Goal: Information Seeking & Learning: Learn about a topic

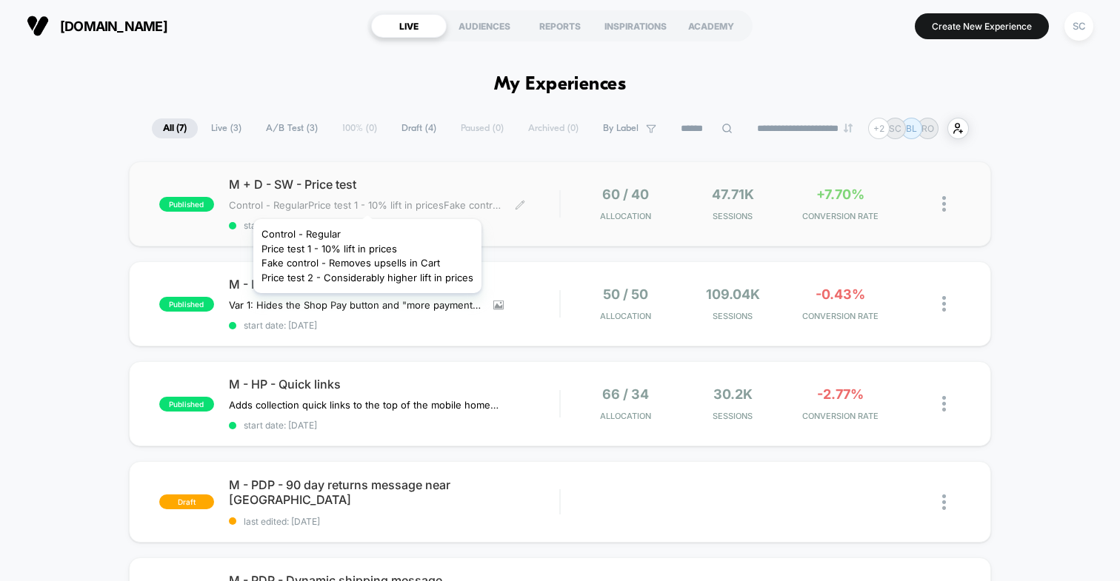
click at [366, 201] on span "Control - RegularPrice test 1 - 10% lift in pricesFake control - Removes upsell…" at bounding box center [366, 205] width 275 height 12
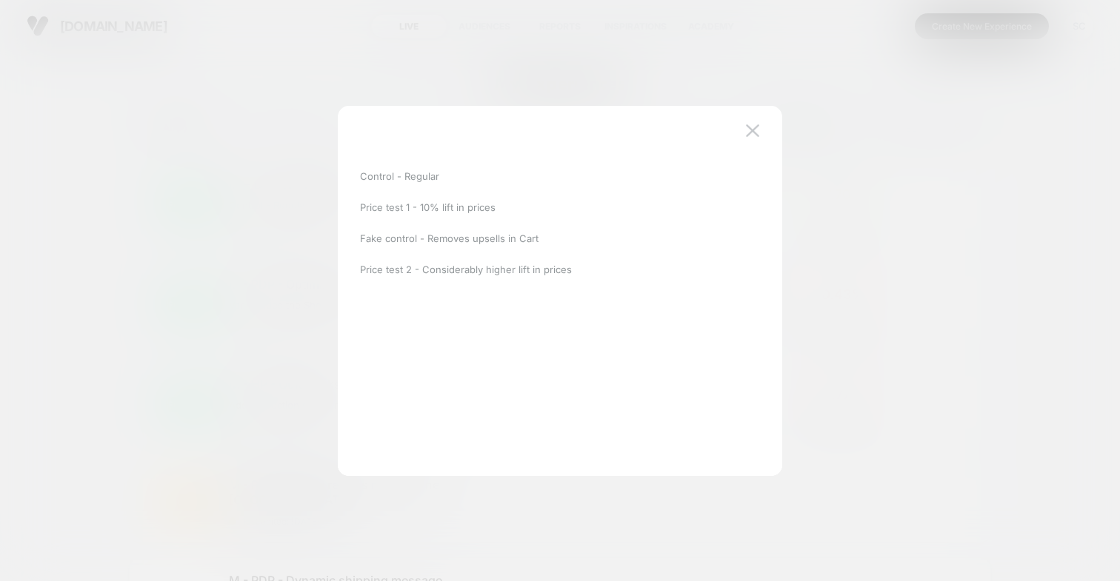
click at [280, 178] on div at bounding box center [560, 290] width 1120 height 581
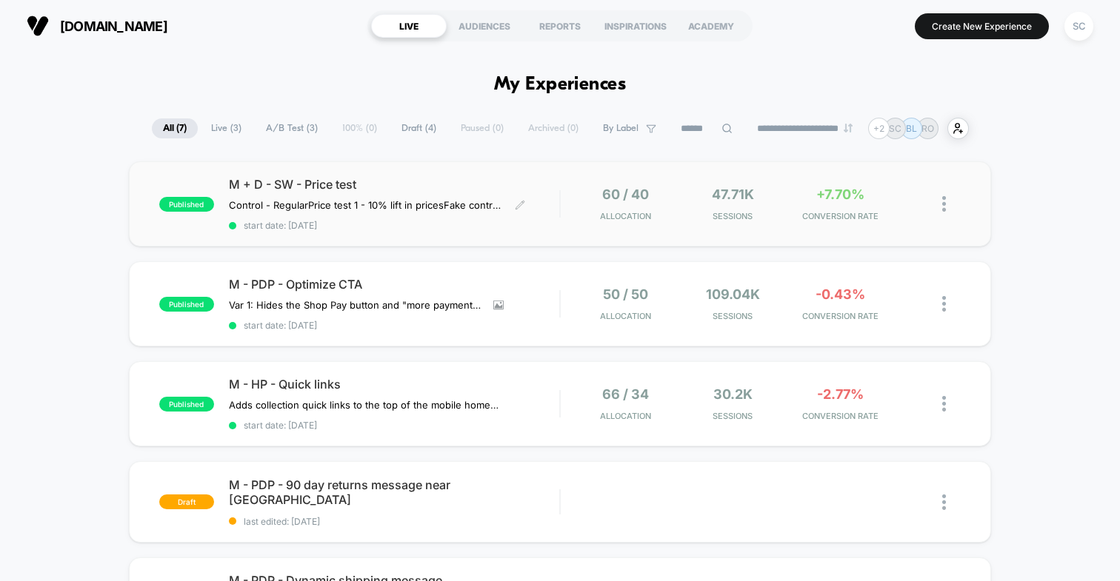
click at [384, 181] on span "M + D - SW - Price test" at bounding box center [394, 184] width 330 height 15
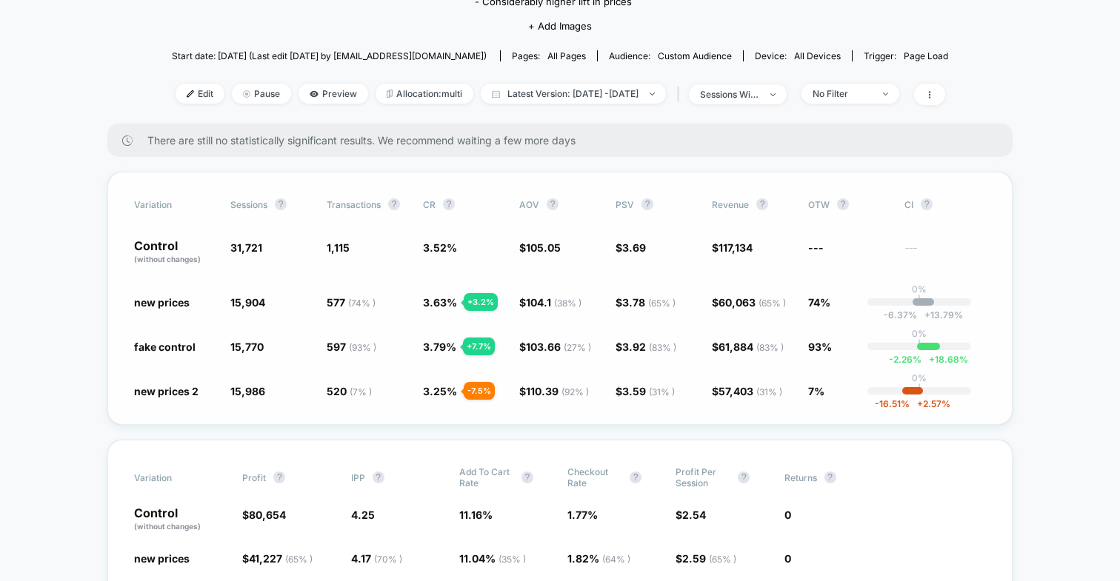
scroll to position [178, 0]
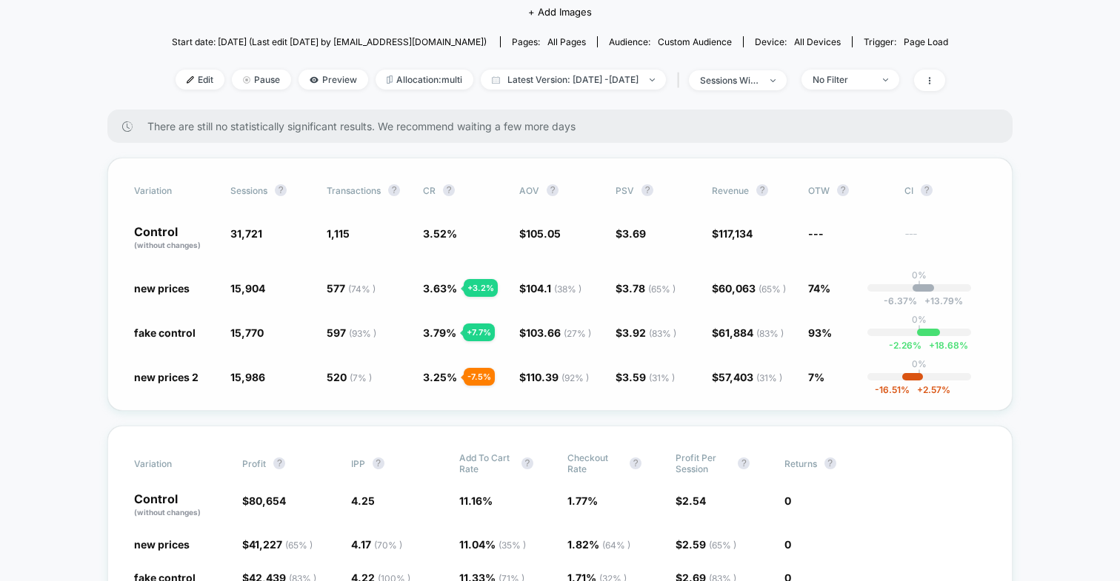
click at [622, 236] on span "3.69" at bounding box center [634, 233] width 24 height 13
click at [619, 237] on span "$ 3.69" at bounding box center [631, 233] width 30 height 13
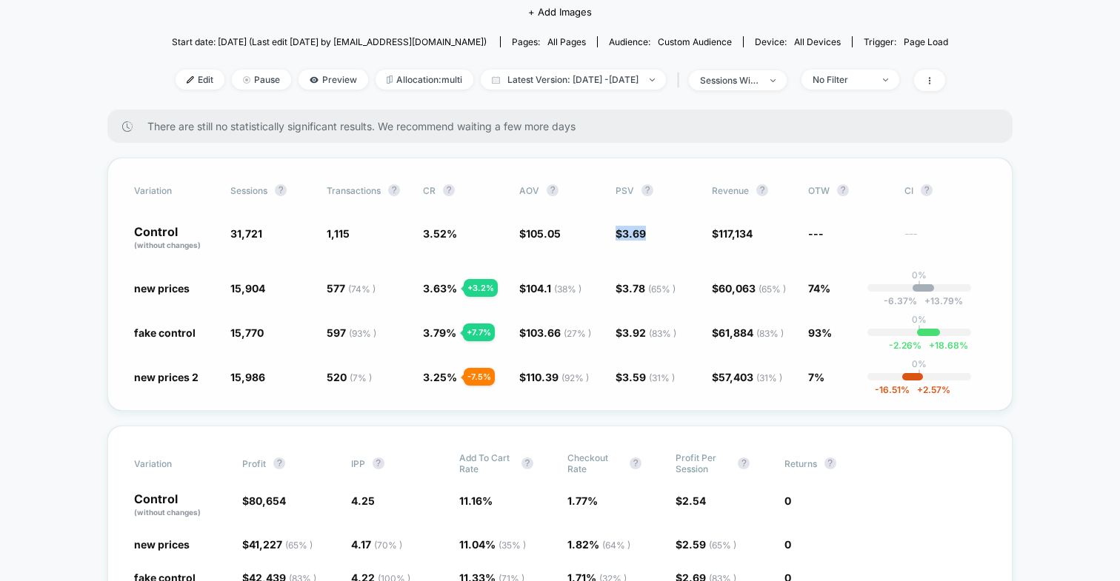
click at [619, 237] on span "$ 3.69" at bounding box center [631, 233] width 30 height 13
click at [327, 236] on span "1,115" at bounding box center [338, 233] width 23 height 13
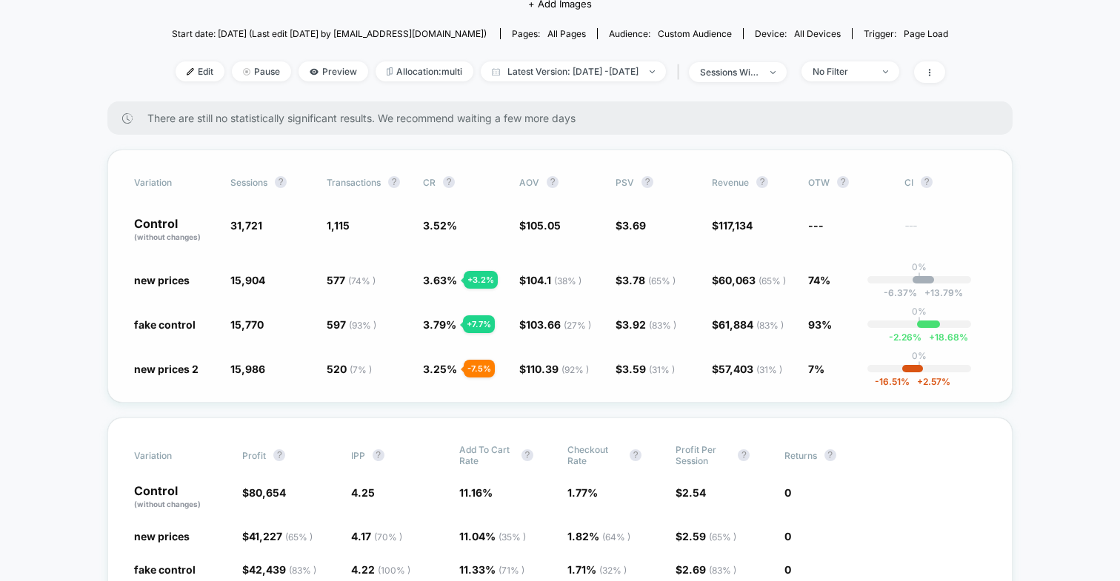
scroll to position [188, 0]
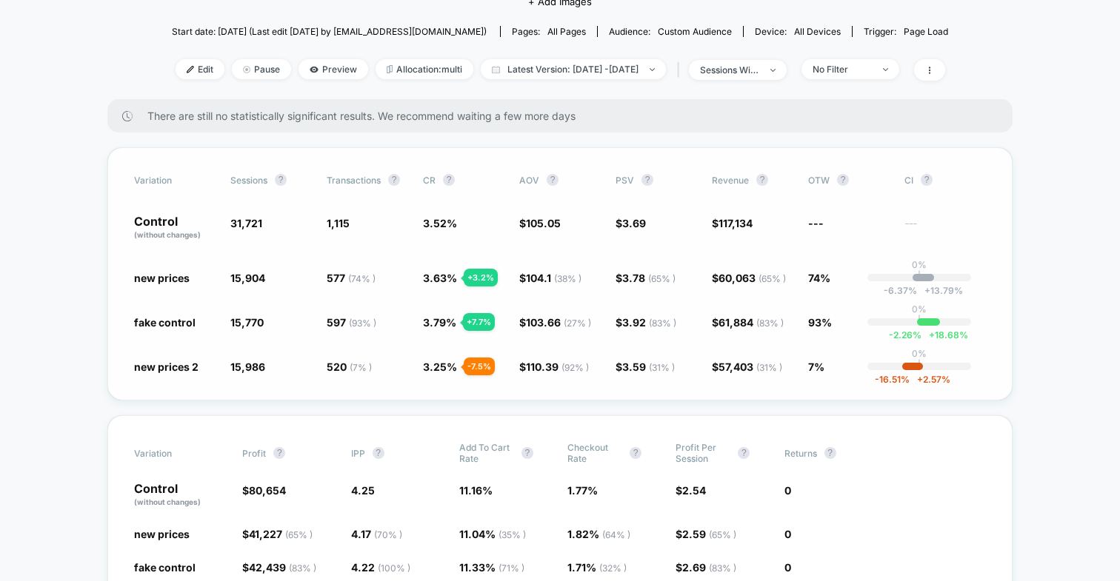
click at [336, 227] on span "1,115" at bounding box center [338, 223] width 23 height 13
copy span "1,115"
click at [537, 220] on span "105.05" at bounding box center [543, 223] width 35 height 13
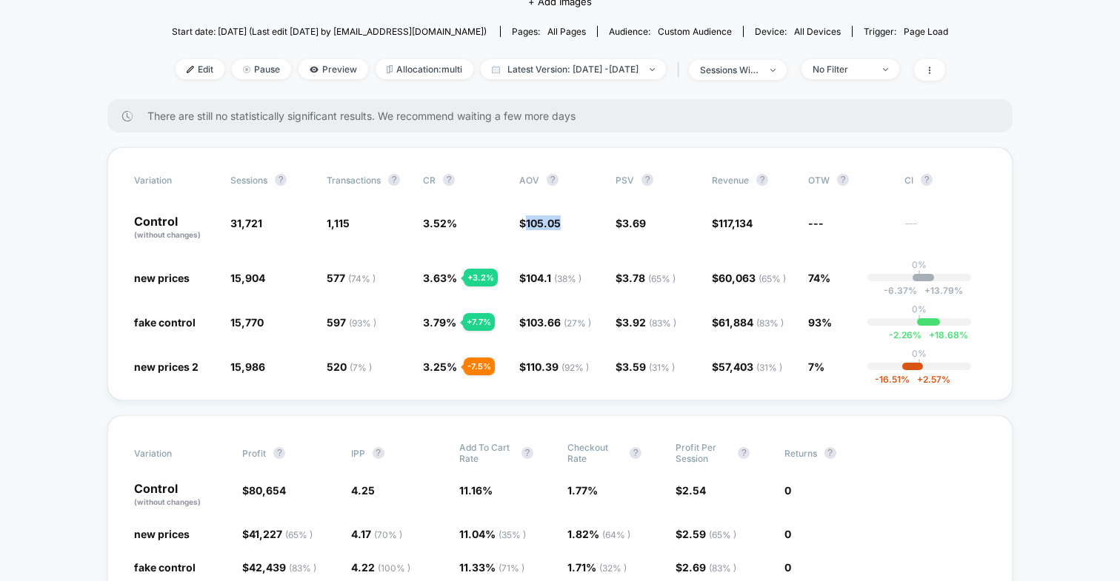
click at [537, 220] on span "105.05" at bounding box center [543, 223] width 35 height 13
click at [541, 219] on span "105.05" at bounding box center [543, 223] width 35 height 13
